Goal: Information Seeking & Learning: Learn about a topic

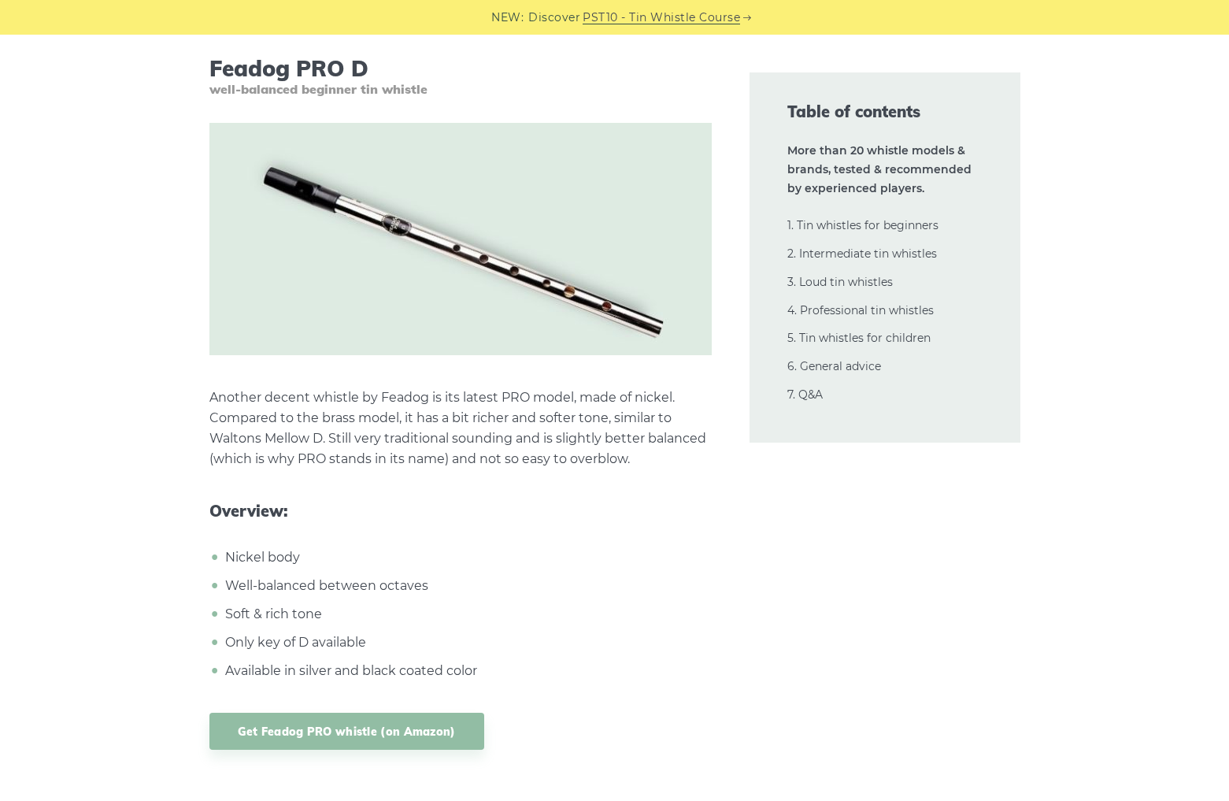
scroll to position [4403, 0]
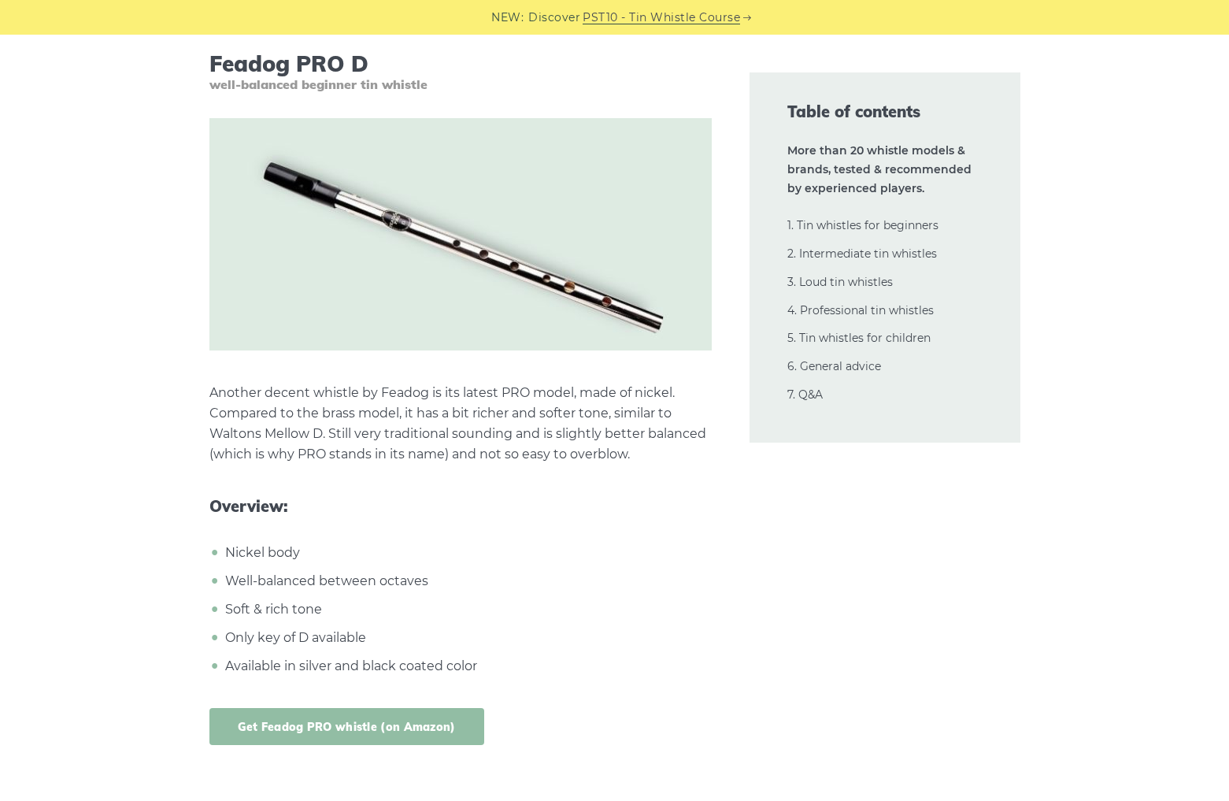
click at [413, 720] on link "Get Feadog PRO whistle (on Amazon)" at bounding box center [346, 726] width 275 height 37
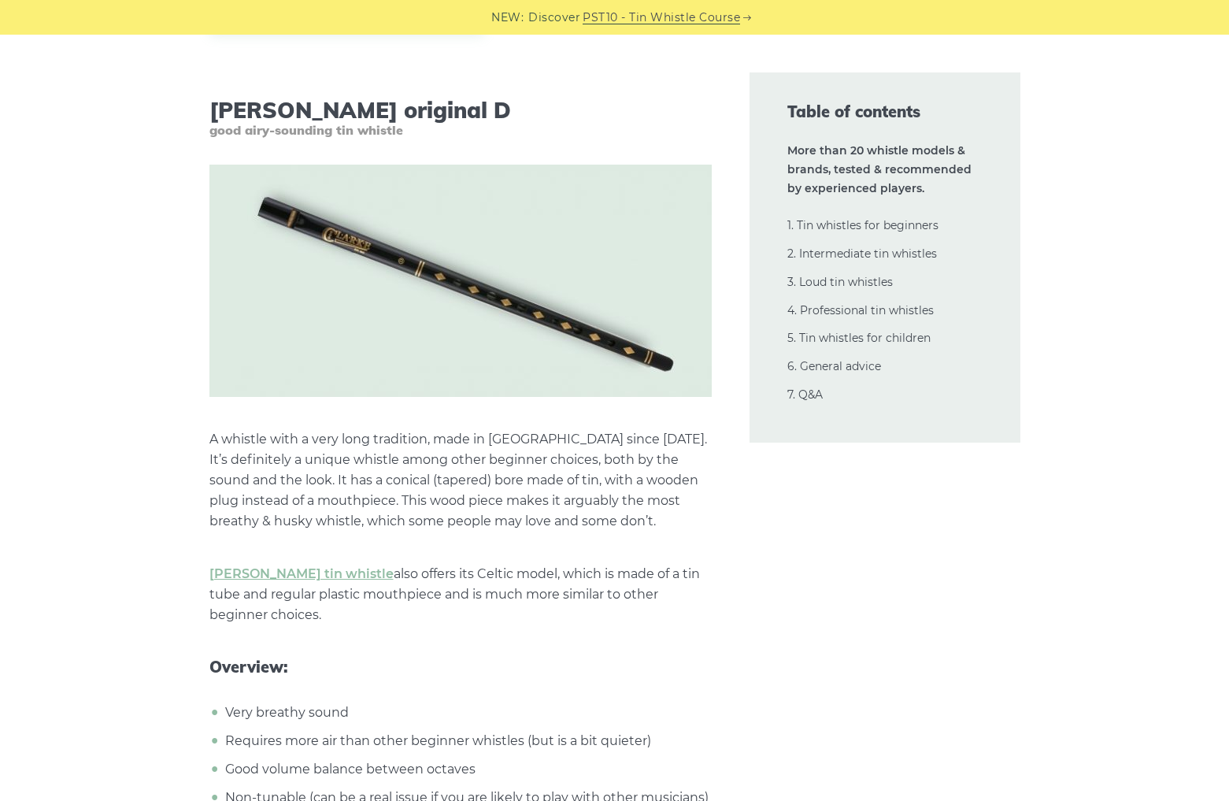
scroll to position [5132, 0]
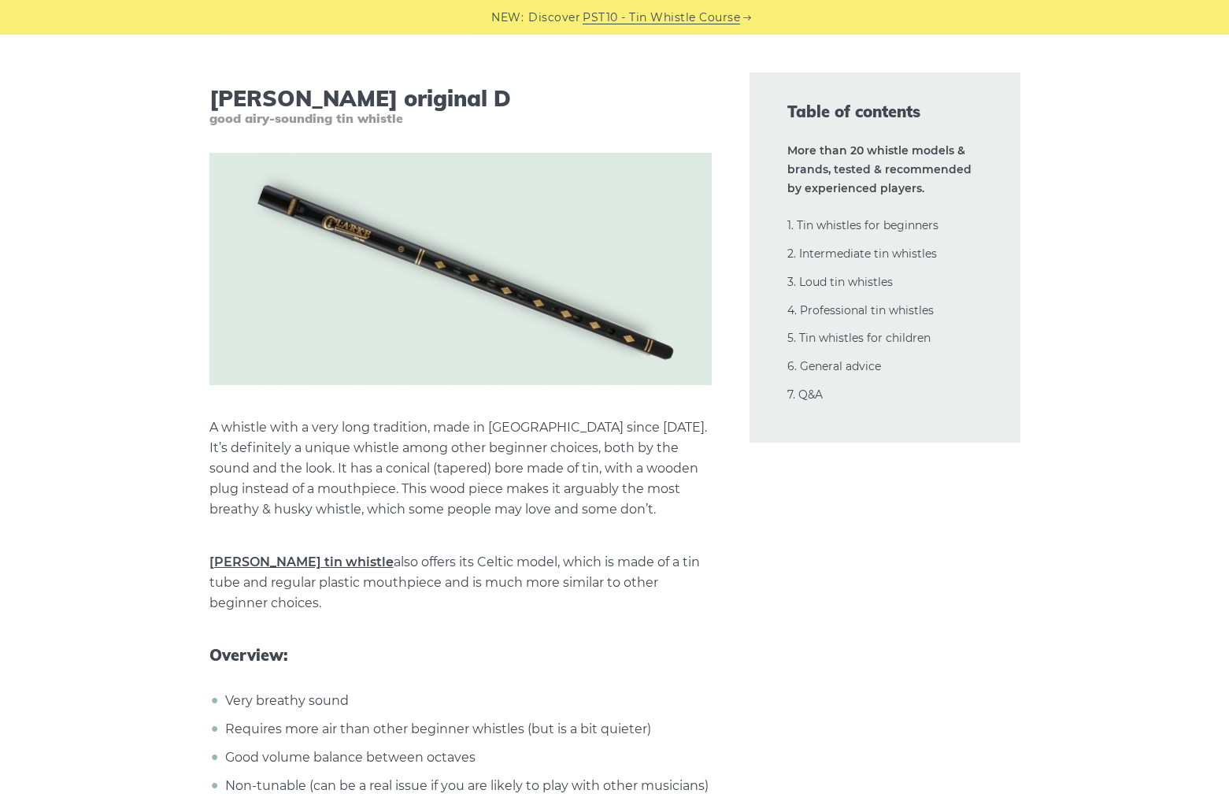
click at [275, 568] on link "[PERSON_NAME] tin whistle" at bounding box center [301, 561] width 184 height 15
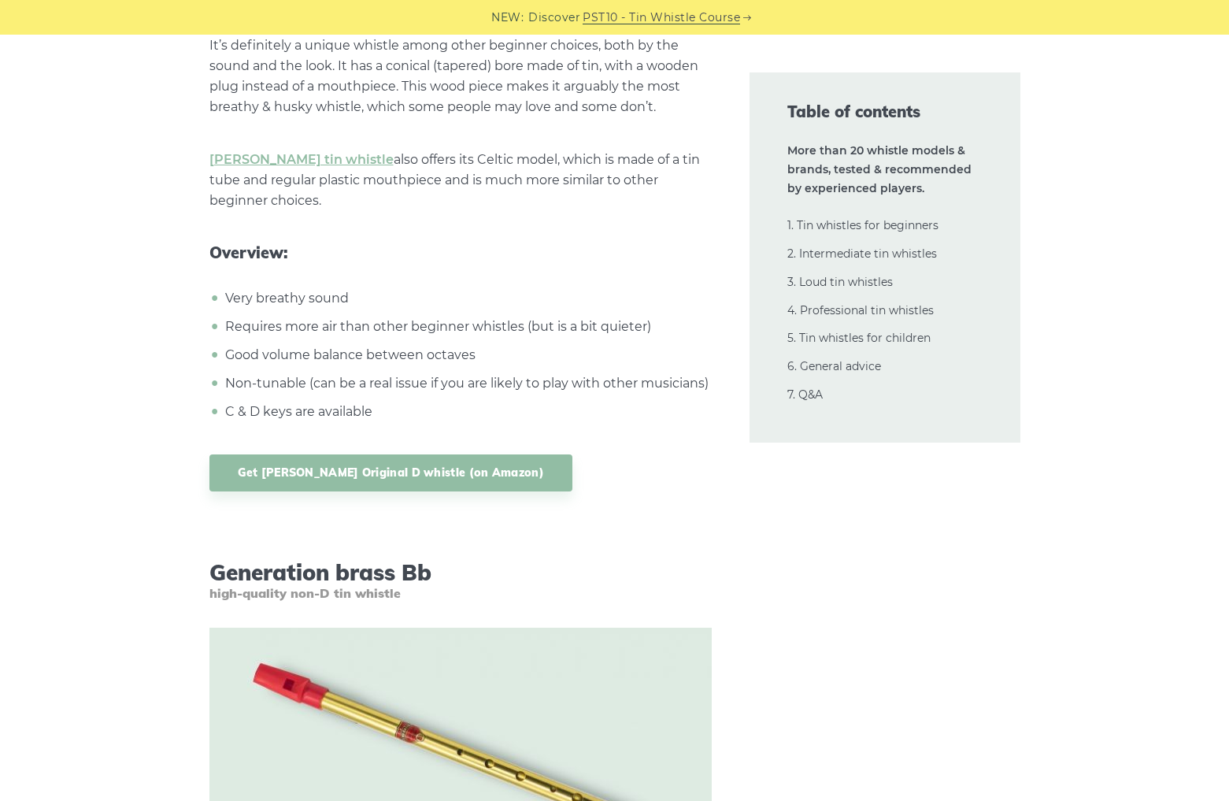
scroll to position [5528, 0]
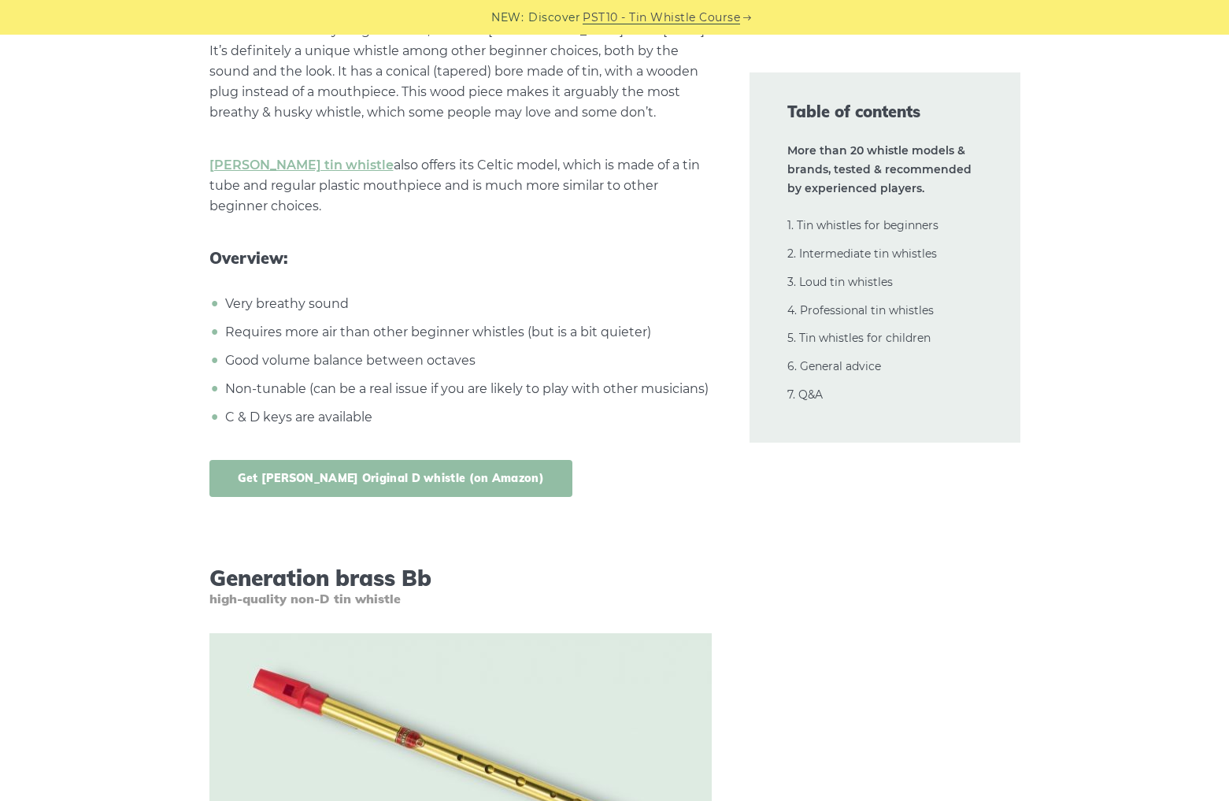
click at [465, 475] on link "Get Clarke Original D whistle (on Amazon)" at bounding box center [390, 478] width 363 height 37
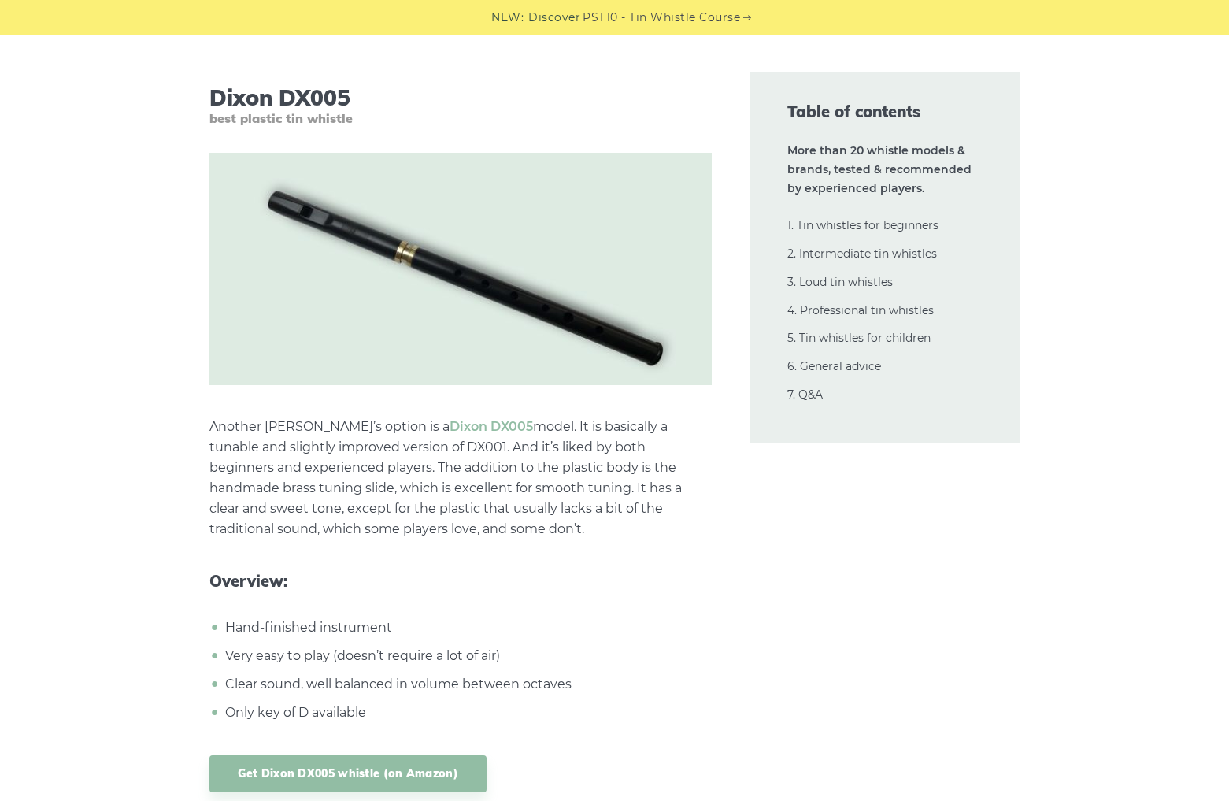
scroll to position [9162, 0]
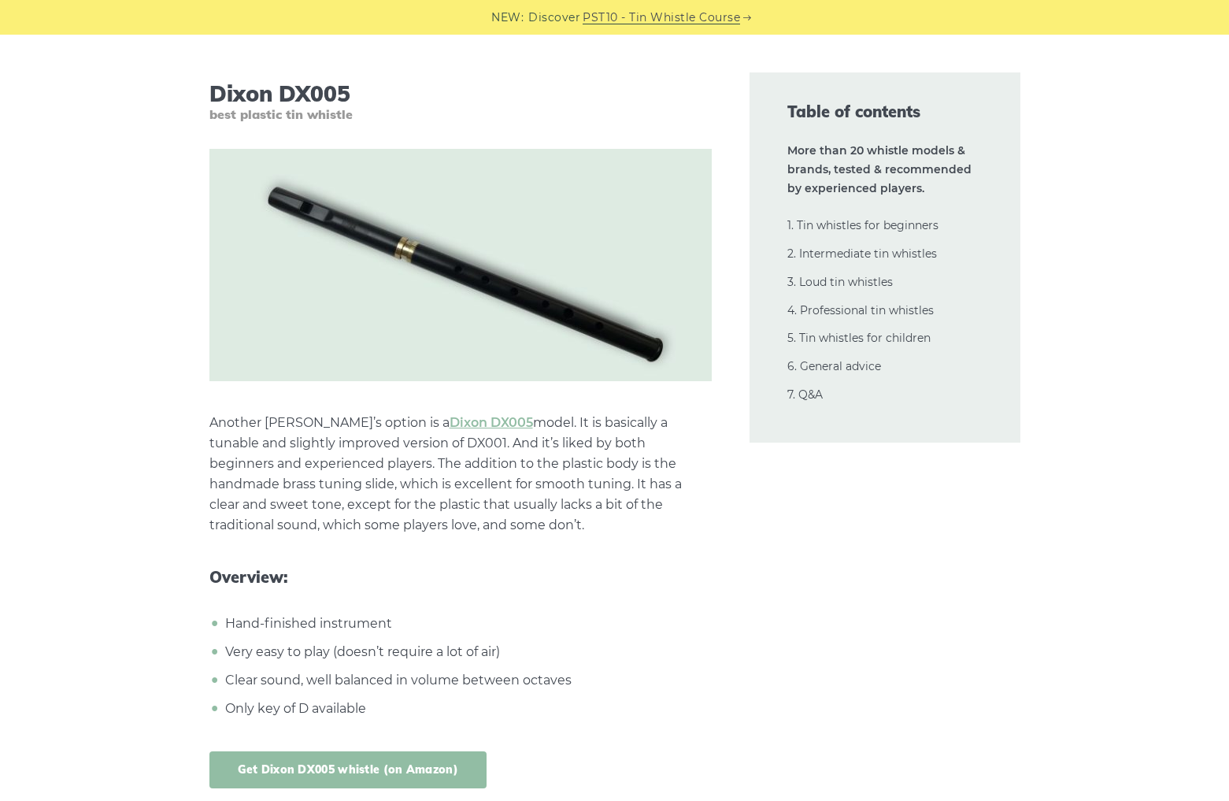
click at [424, 763] on link "Get Dixon DX005 whistle (on Amazon)" at bounding box center [348, 769] width 278 height 37
